Goal: Task Accomplishment & Management: Complete application form

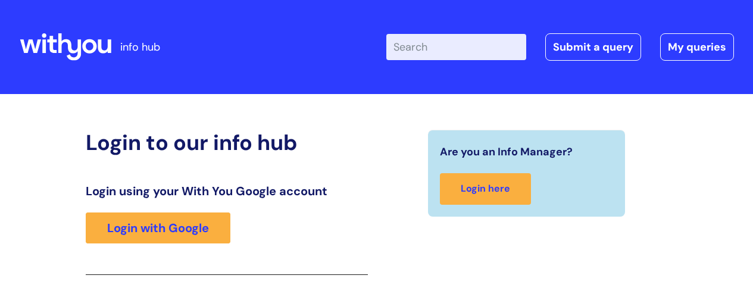
scroll to position [182, 0]
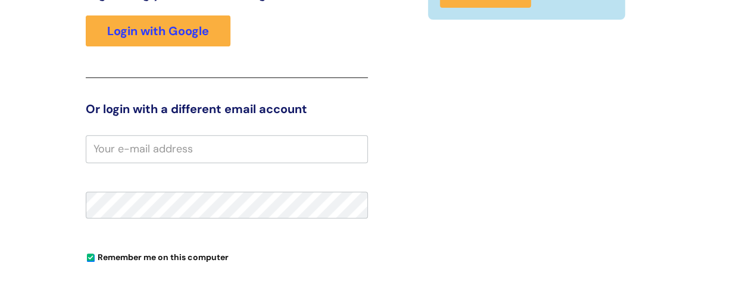
drag, startPoint x: 0, startPoint y: 0, endPoint x: 332, endPoint y: 152, distance: 365.4
click at [332, 152] on input "email" at bounding box center [227, 148] width 282 height 27
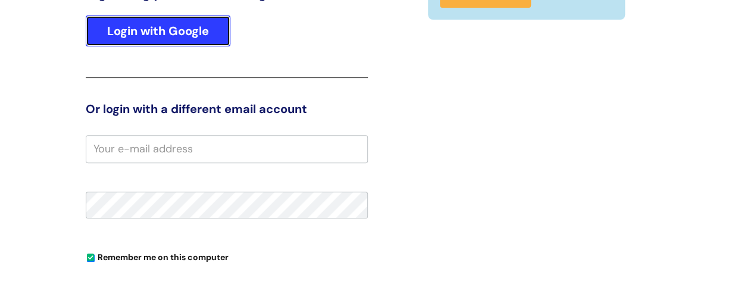
click at [170, 29] on link "Login with Google" at bounding box center [158, 30] width 145 height 31
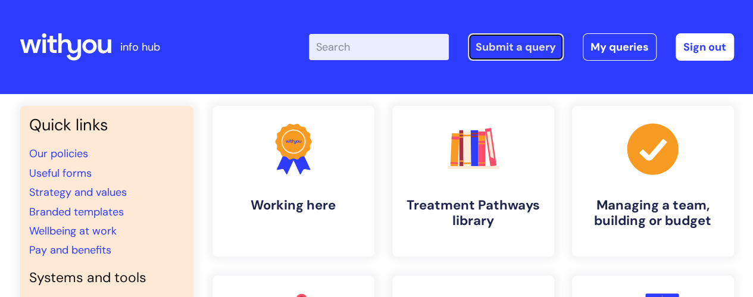
click at [513, 46] on link "Submit a query" at bounding box center [516, 46] width 96 height 27
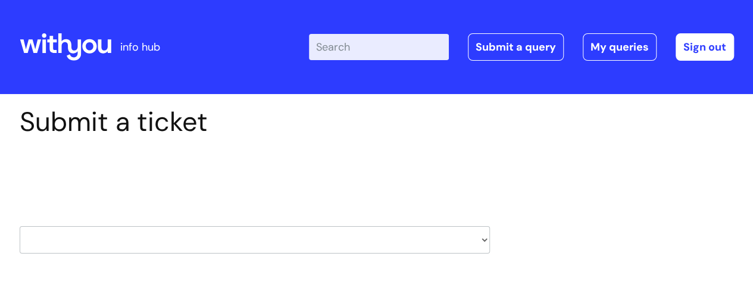
click at [485, 238] on select "HR / People IT and Support Clinical Drug Alerts Finance Accounts Data Support T…" at bounding box center [255, 239] width 470 height 27
select select "finance_accounts"
click at [20, 226] on select "HR / People IT and Support Clinical Drug Alerts Finance Accounts Data Support T…" at bounding box center [255, 239] width 470 height 27
type input "[PERSON_NAME][EMAIL_ADDRESS][PERSON_NAME][DOMAIN_NAME]"
select select "80004157196"
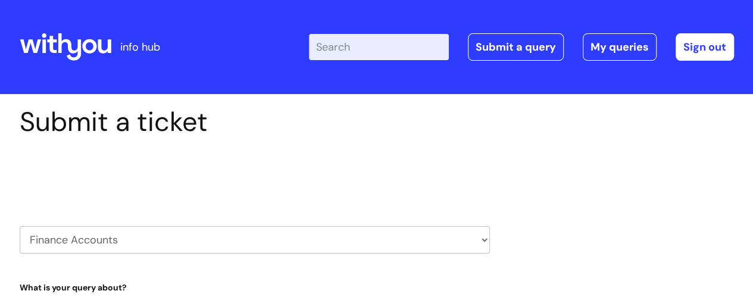
scroll to position [260, 0]
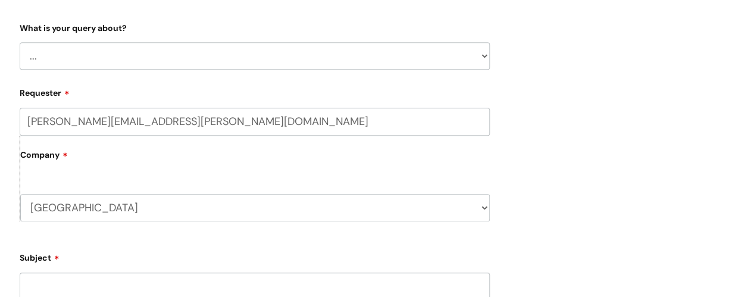
click at [484, 55] on select "... Finance Systems Finance Requests (inc. Expenses) Invoices Research" at bounding box center [255, 55] width 470 height 27
select select "Invoices"
click at [20, 42] on select "... Finance Systems Finance Requests (inc. Expenses) Invoices Research" at bounding box center [255, 55] width 470 height 27
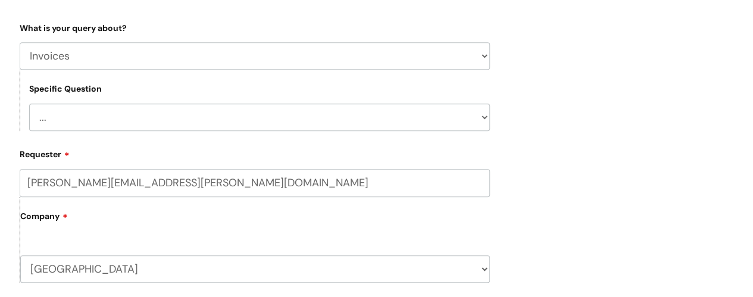
click at [485, 119] on select "... Customer Invoice Supplier Invoices" at bounding box center [259, 117] width 461 height 27
select select "Supplier Invoices"
click at [29, 104] on select "... Customer Invoice Supplier Invoices" at bounding box center [259, 117] width 461 height 27
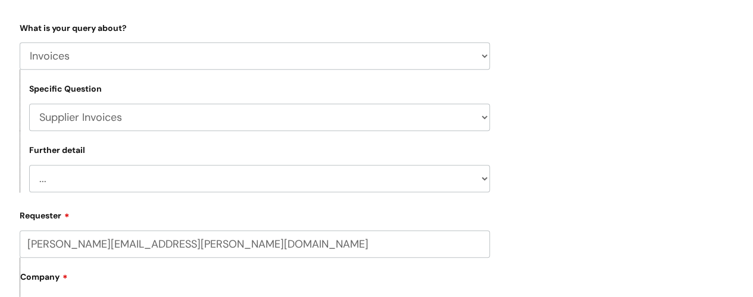
click at [485, 179] on select "... Invoices to add to Basware Payment Dates Remittance advice requests Urgent …" at bounding box center [259, 178] width 461 height 27
select select "Remittance advice requests"
click at [29, 165] on select "... Invoices to add to Basware Payment Dates Remittance advice requests Urgent …" at bounding box center [259, 178] width 461 height 27
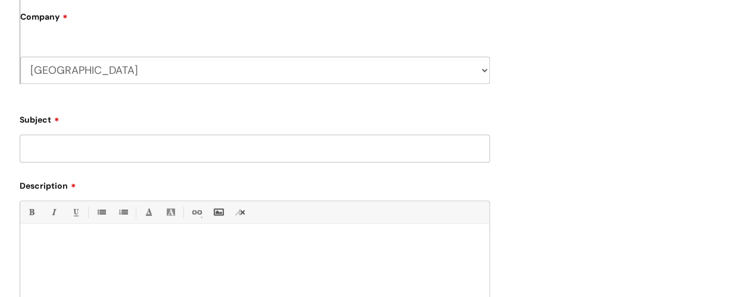
click at [75, 245] on p at bounding box center [254, 244] width 451 height 11
